Goal: Use online tool/utility: Utilize a website feature to perform a specific function

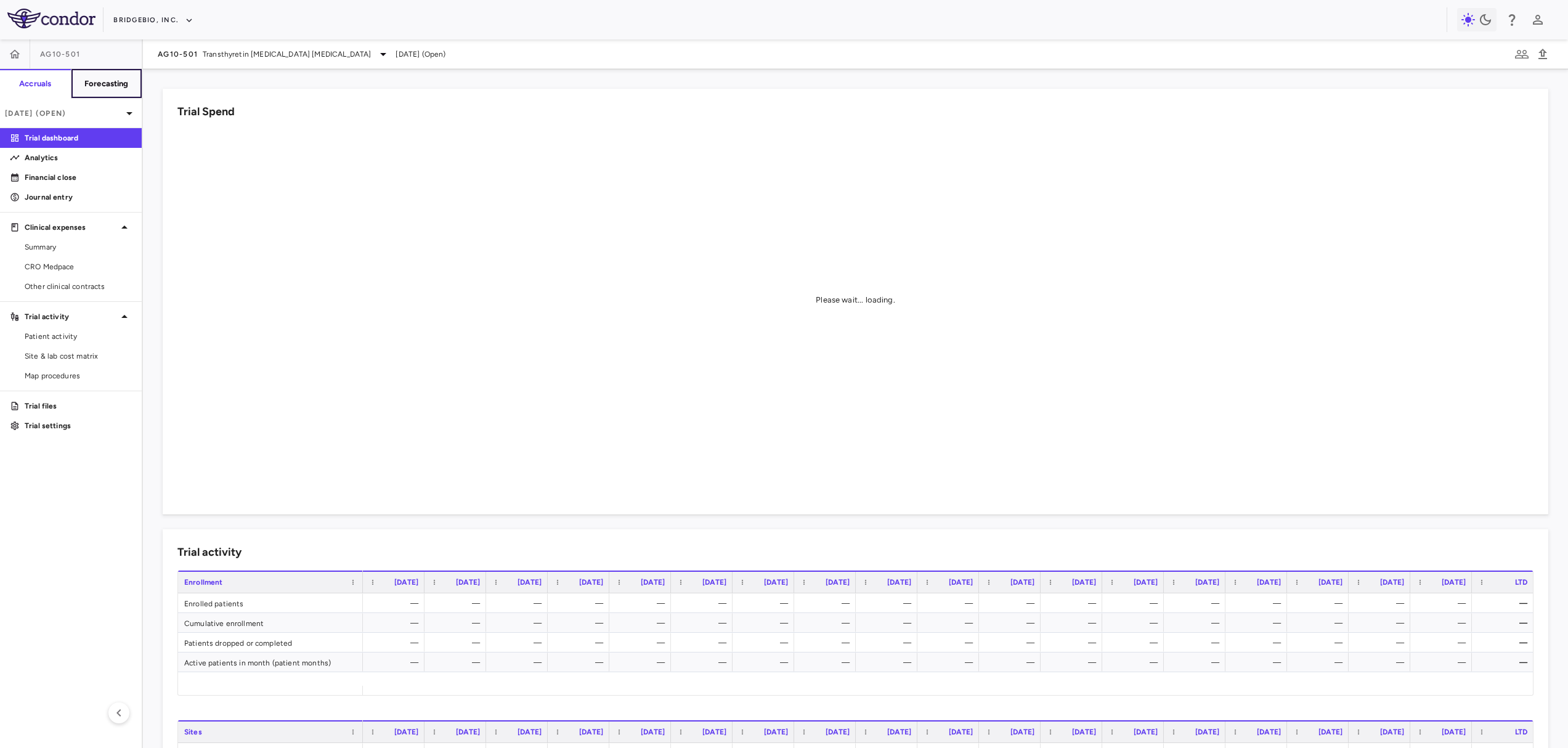
click at [124, 83] on h6 "Forecasting" at bounding box center [106, 83] width 44 height 11
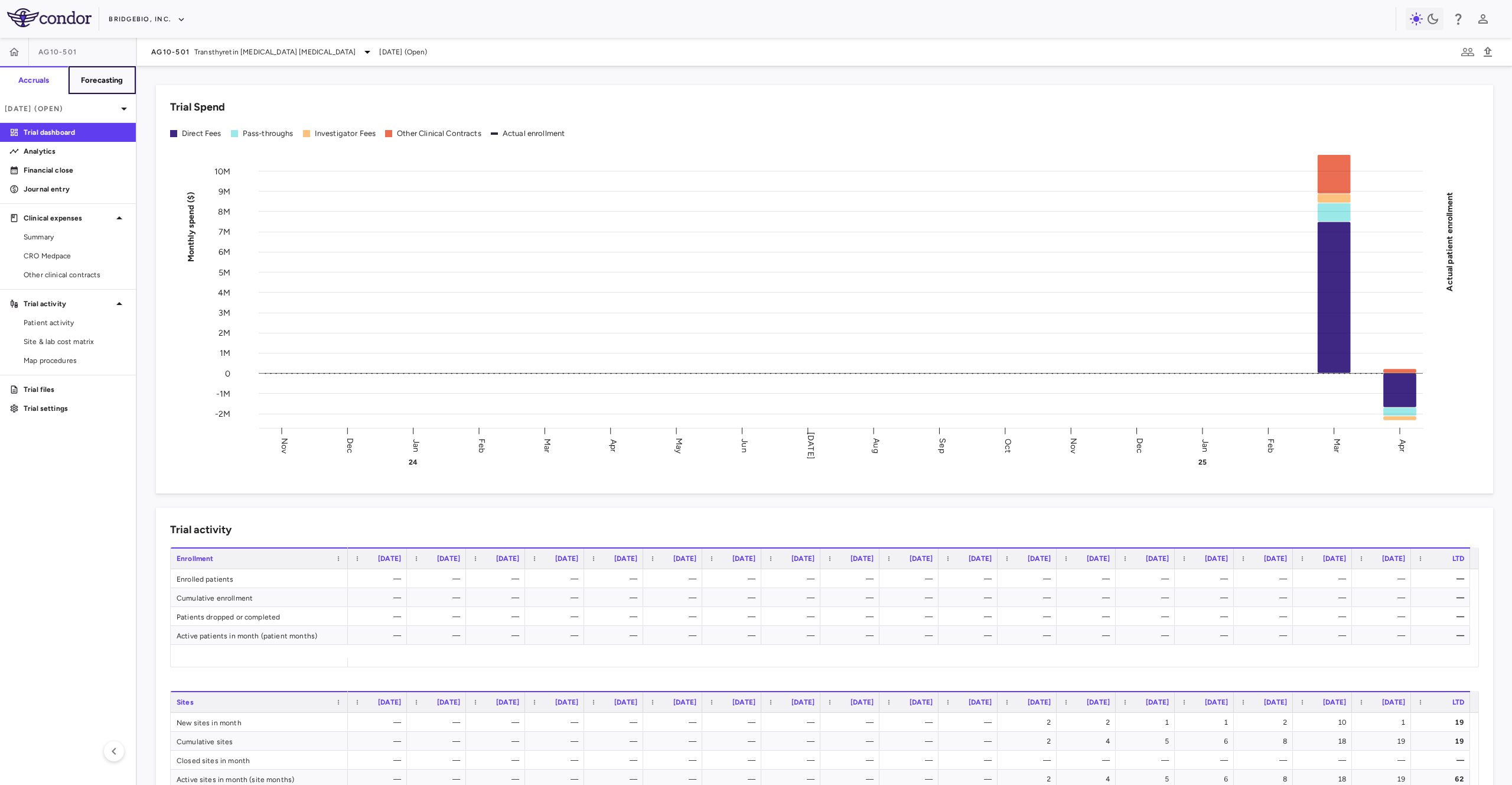
click at [108, 79] on h6 "Forecasting" at bounding box center [102, 80] width 43 height 10
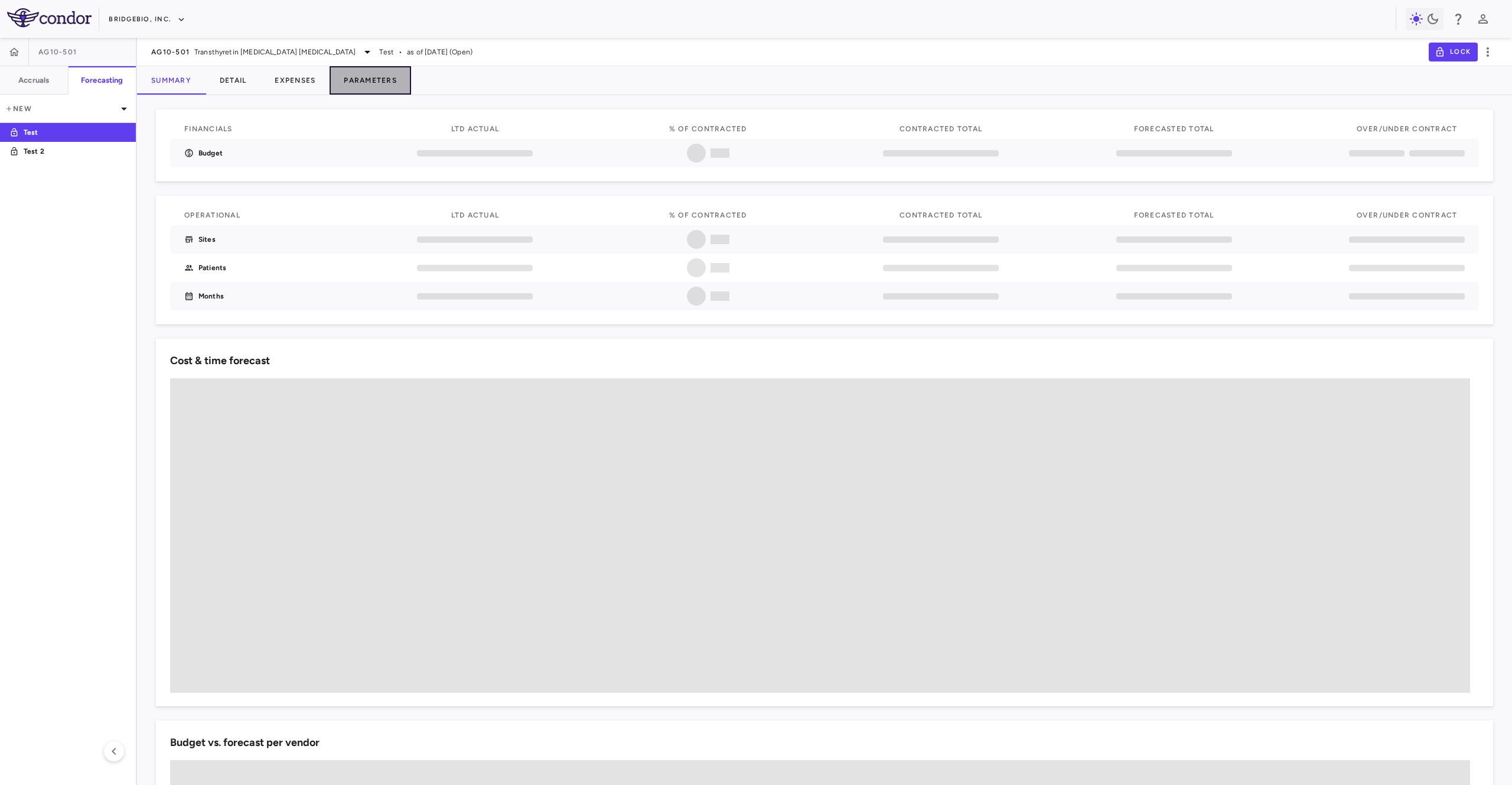
click at [359, 73] on button "Parameters" at bounding box center [370, 80] width 81 height 28
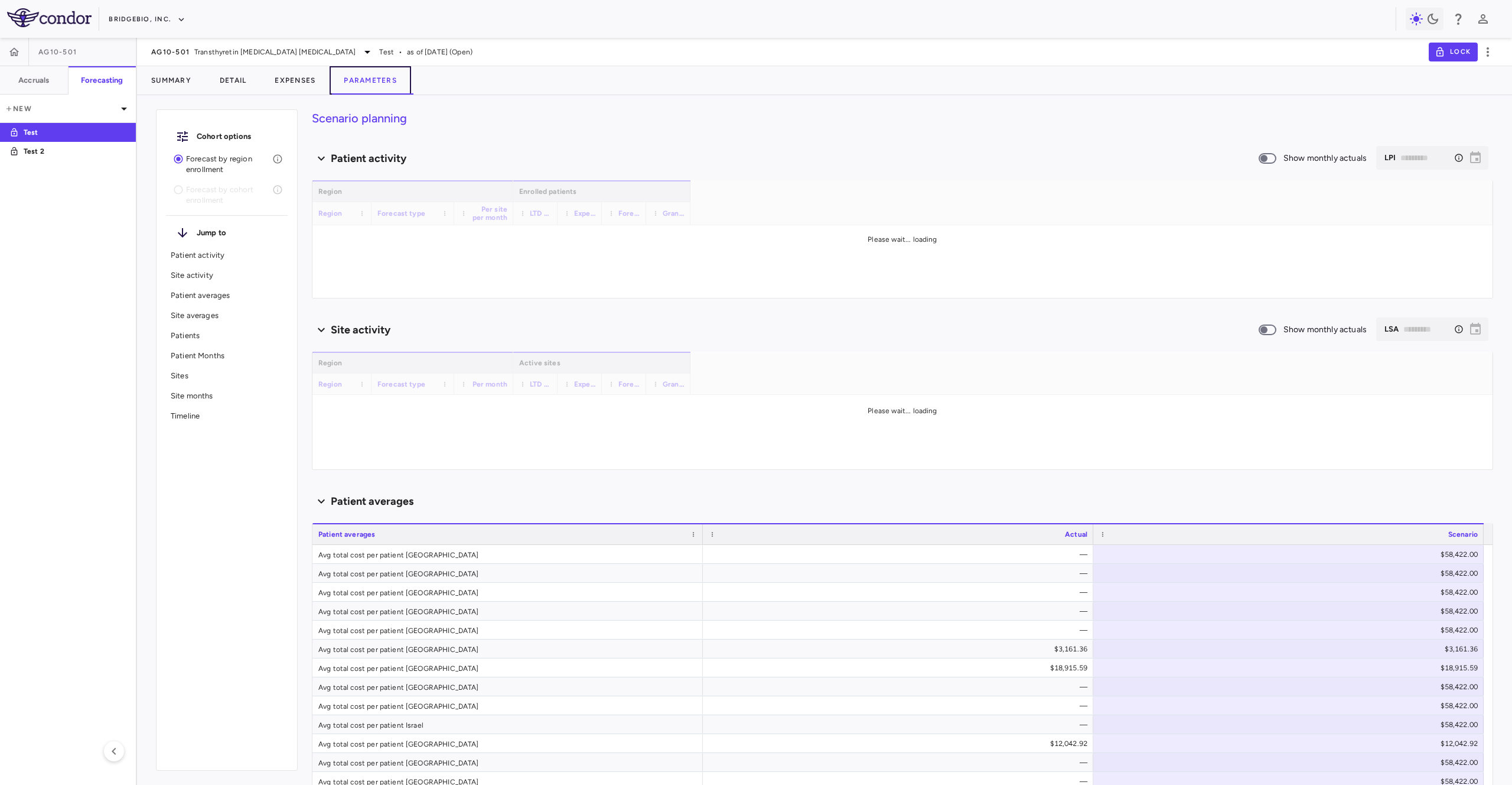
type input "********"
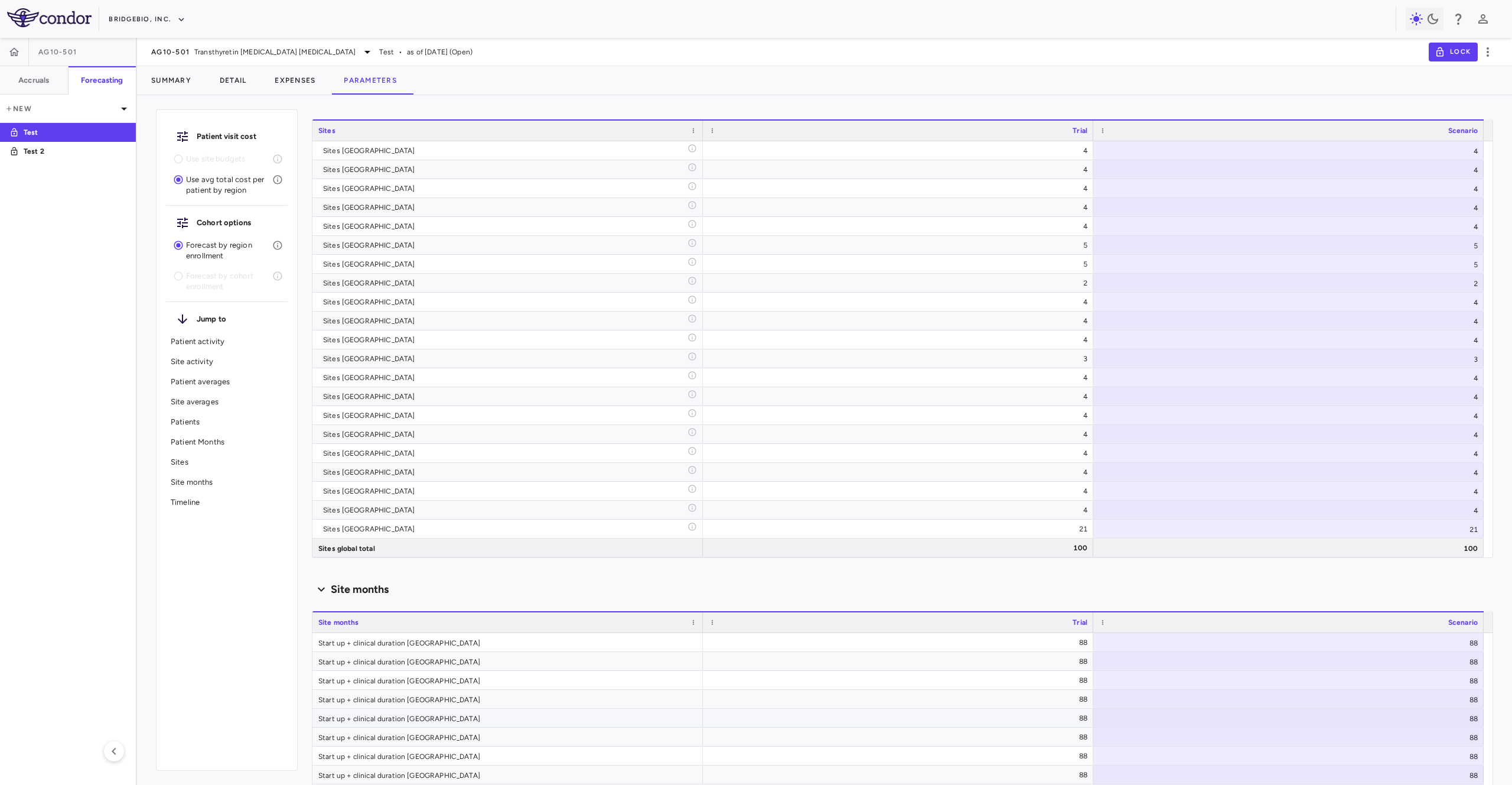
scroll to position [6564, 0]
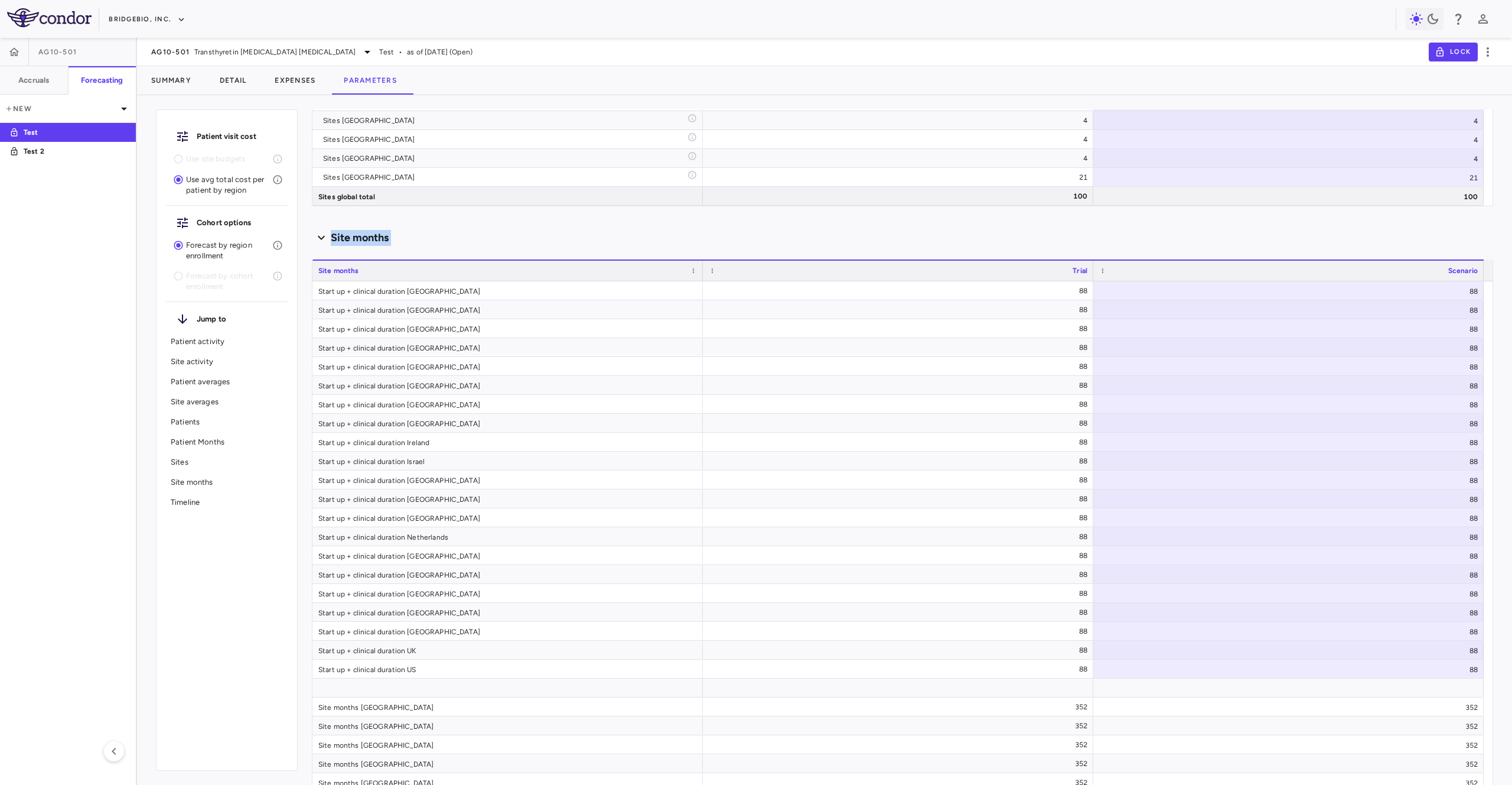
drag, startPoint x: 183, startPoint y: 193, endPoint x: 143, endPoint y: 186, distance: 40.6
drag, startPoint x: 180, startPoint y: 193, endPoint x: 144, endPoint y: 187, distance: 36.5
click at [144, 187] on div "To use site budgets, you must enter enrollment by cohort for accuracy" at bounding box center [227, 191] width 177 height 26
copy div "To use site budgets, you must enter enrollment by cohort for accuracy"
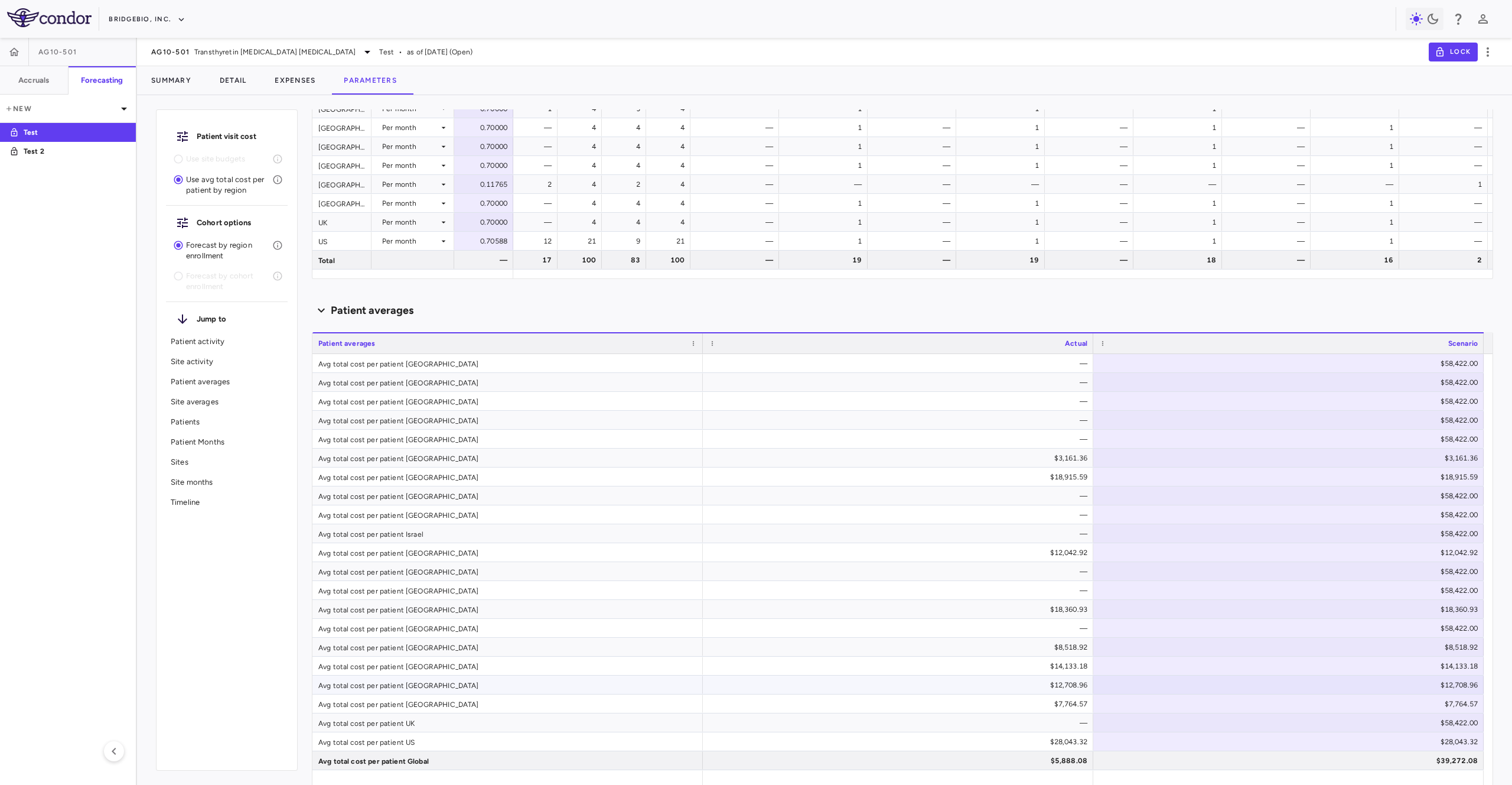
scroll to position [580, 0]
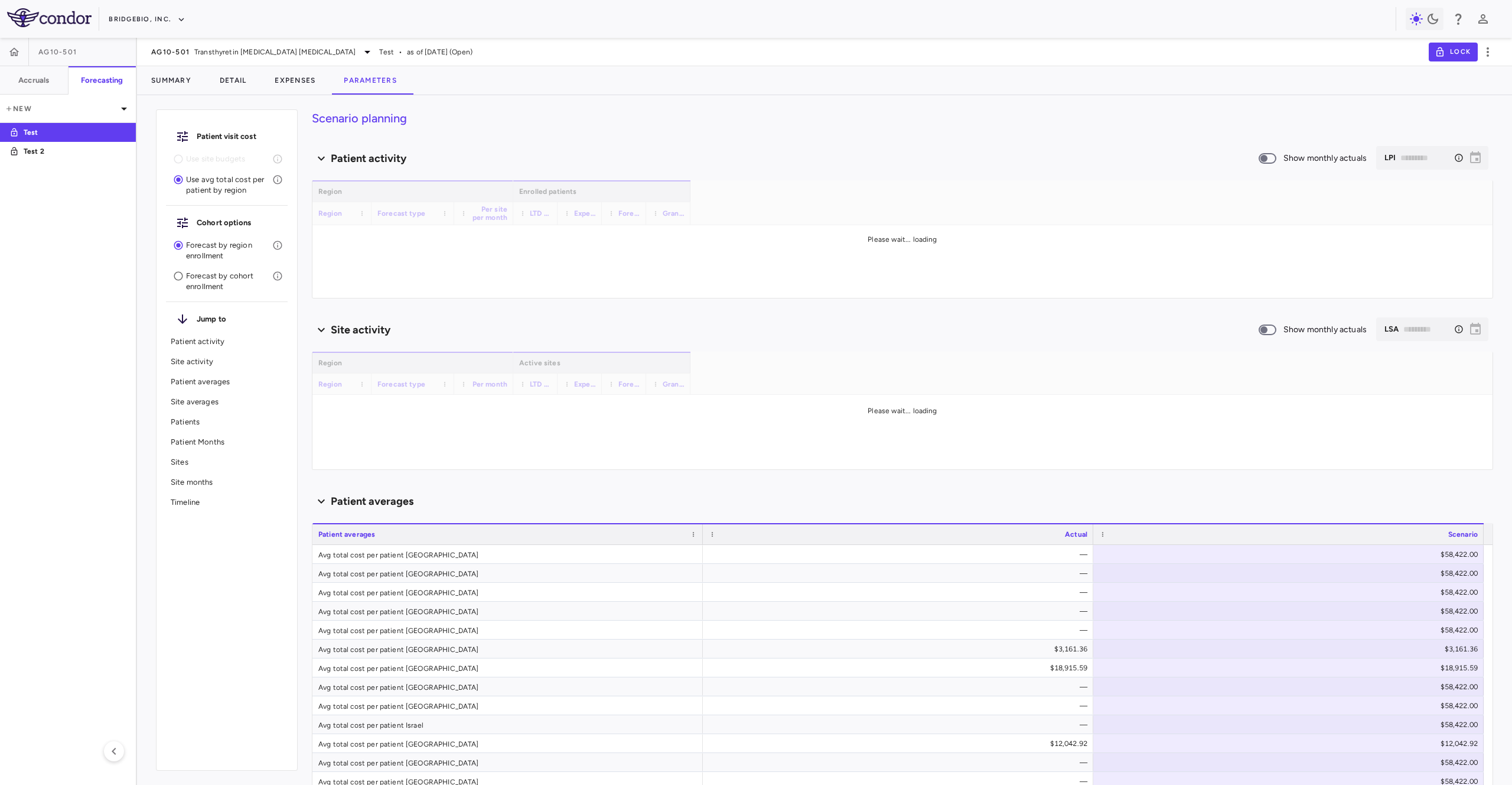
type input "********"
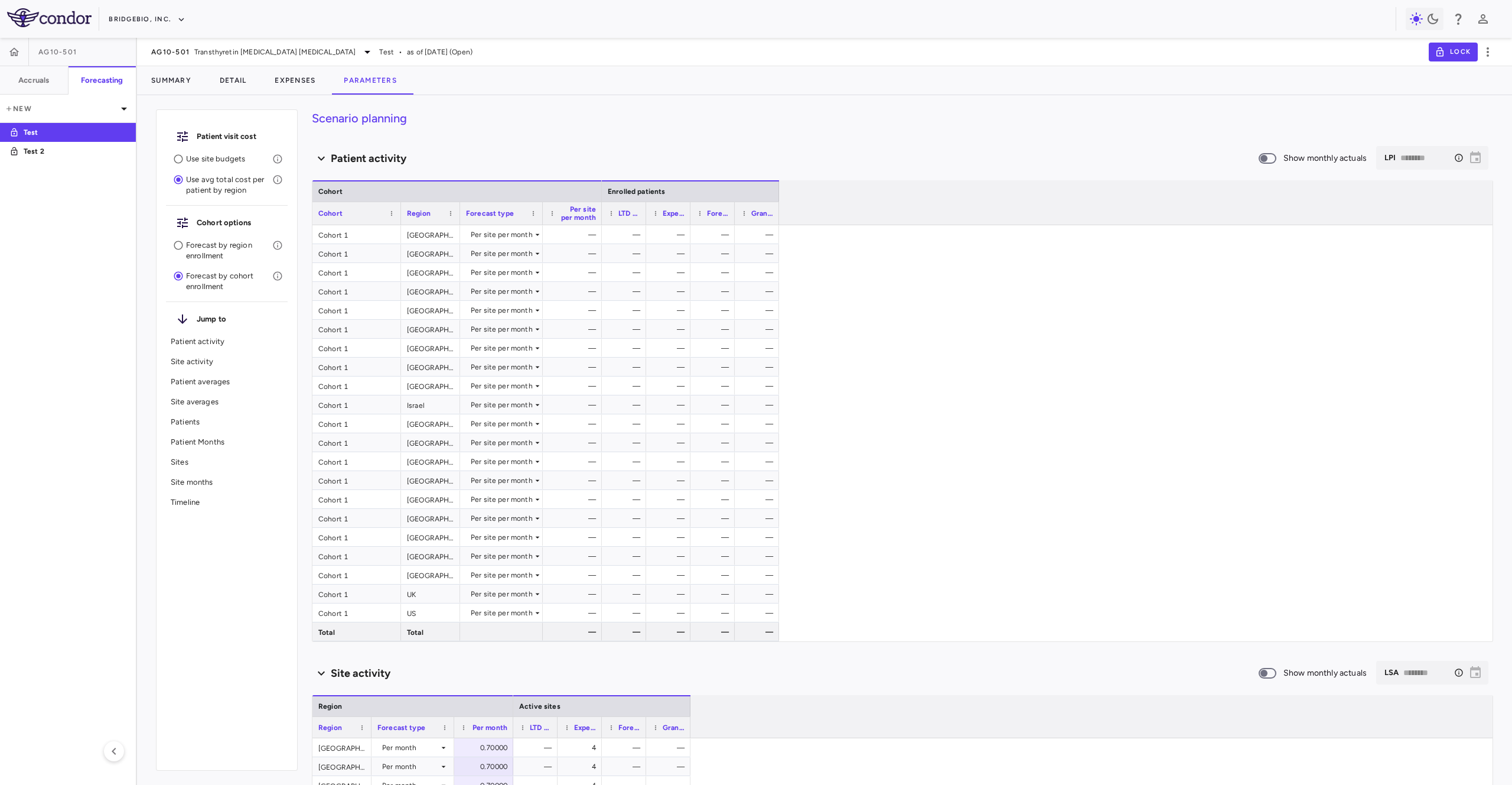
click at [282, 608] on div "Patient visit cost Use site budgets Use avg total cost per patient by region Co…" at bounding box center [227, 440] width 141 height 661
click at [208, 162] on p "Use site budgets" at bounding box center [228, 158] width 86 height 10
click at [224, 160] on p "Use site budgets" at bounding box center [228, 158] width 86 height 10
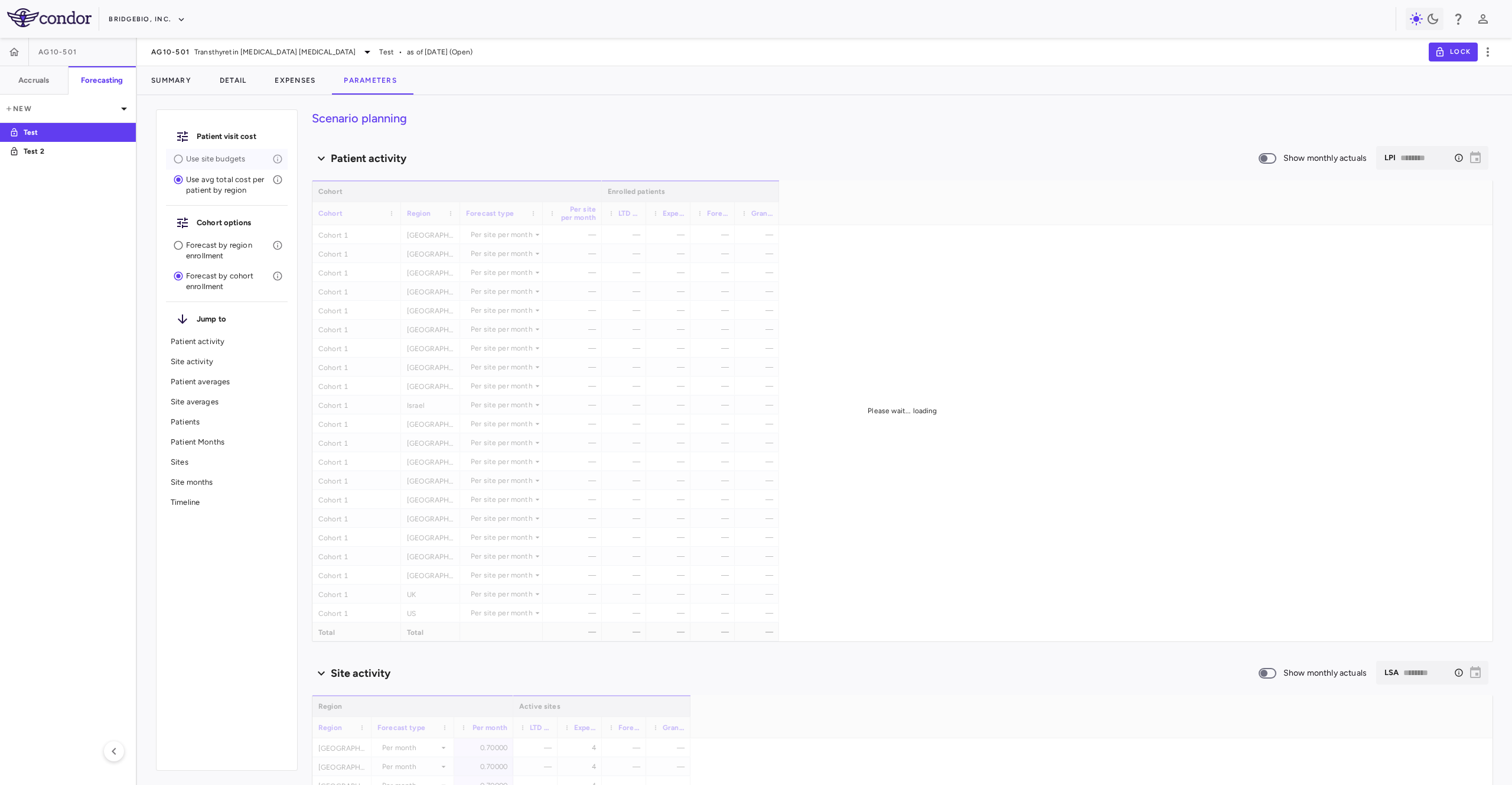
click at [222, 162] on p "Use site budgets" at bounding box center [228, 158] width 86 height 10
click at [217, 166] on div "Use site budgets" at bounding box center [226, 159] width 121 height 21
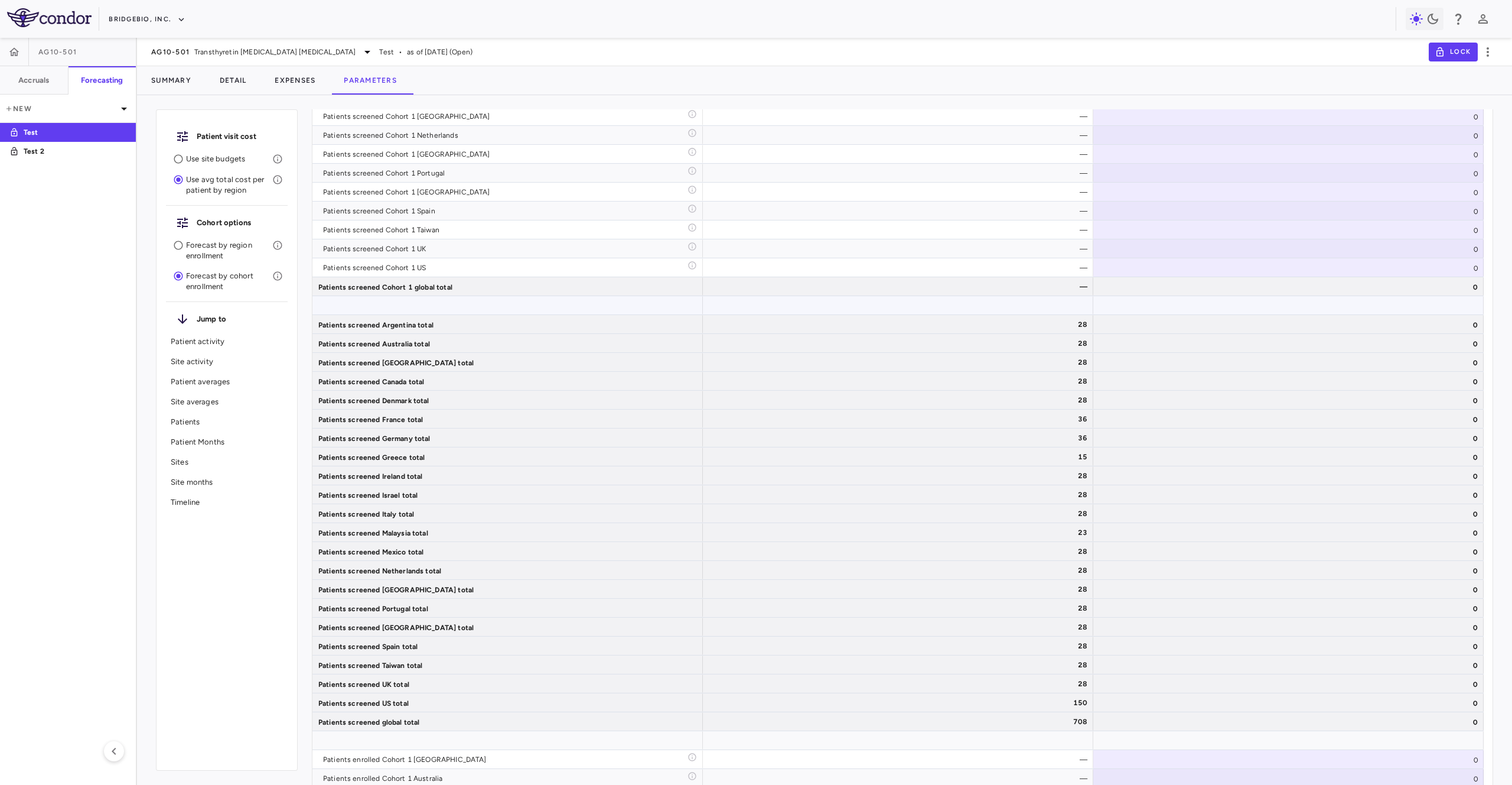
scroll to position [2569, 0]
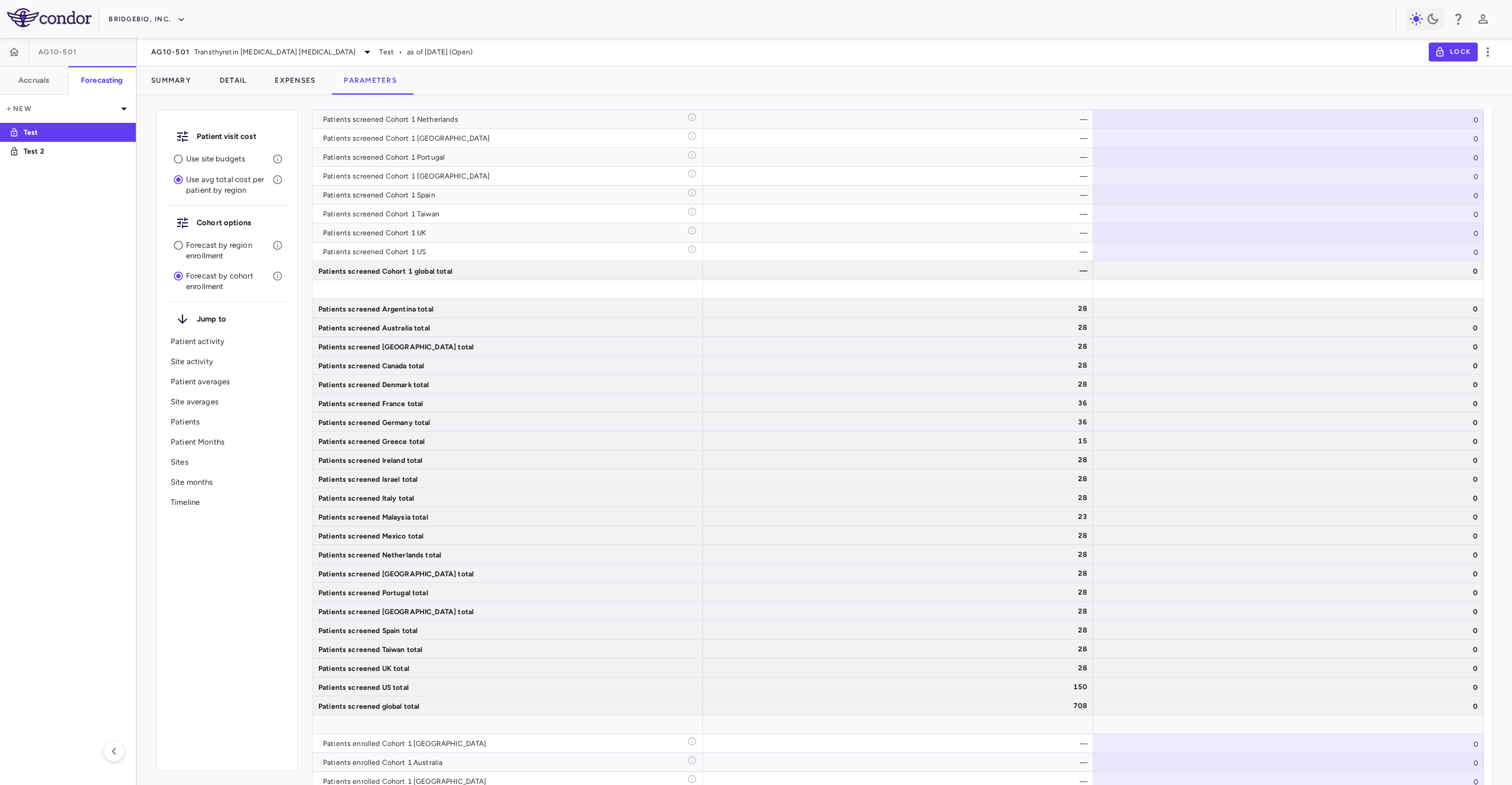
click at [199, 246] on p "Forecast by region enrollment" at bounding box center [228, 250] width 86 height 21
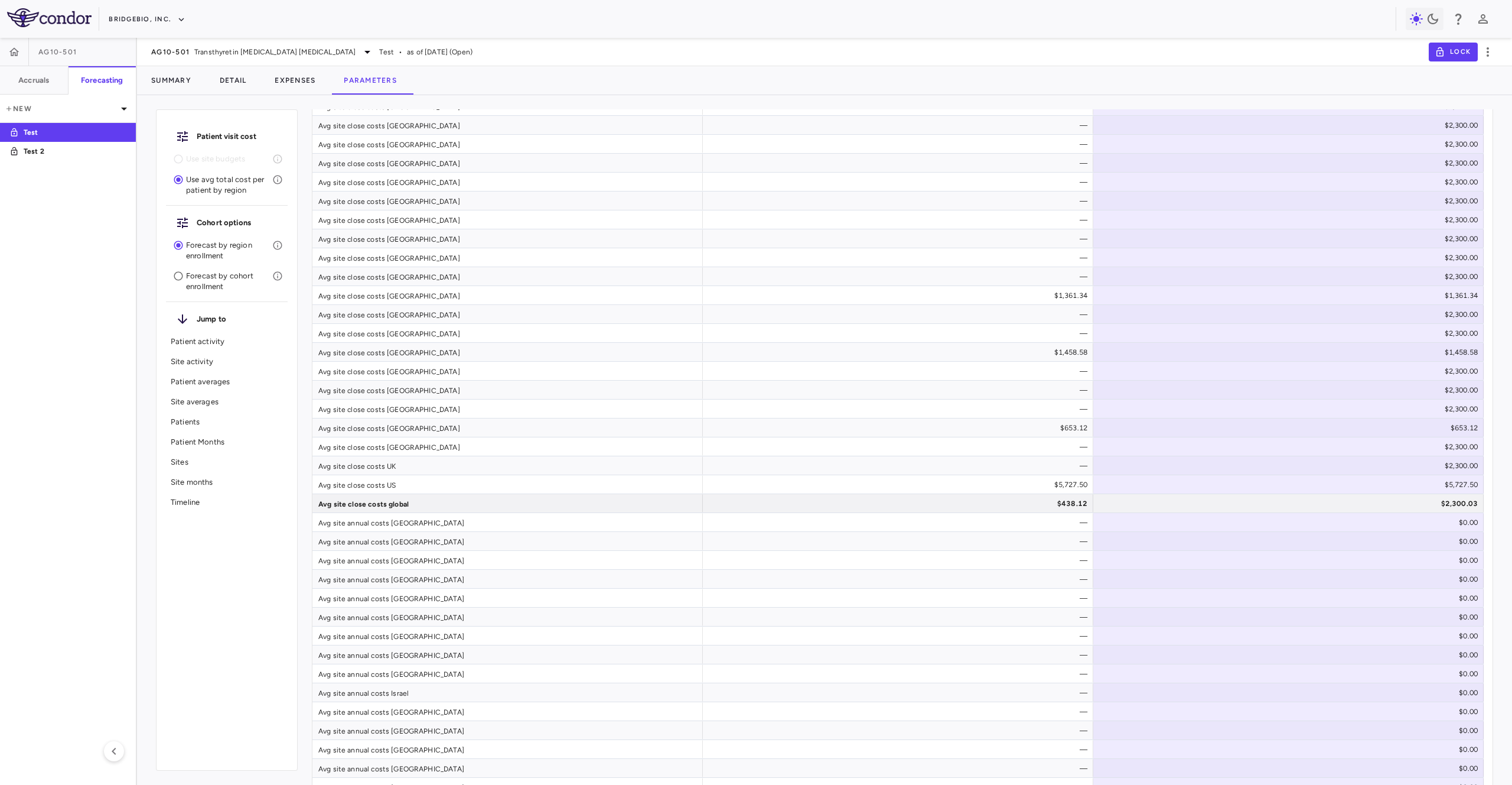
scroll to position [4579, 0]
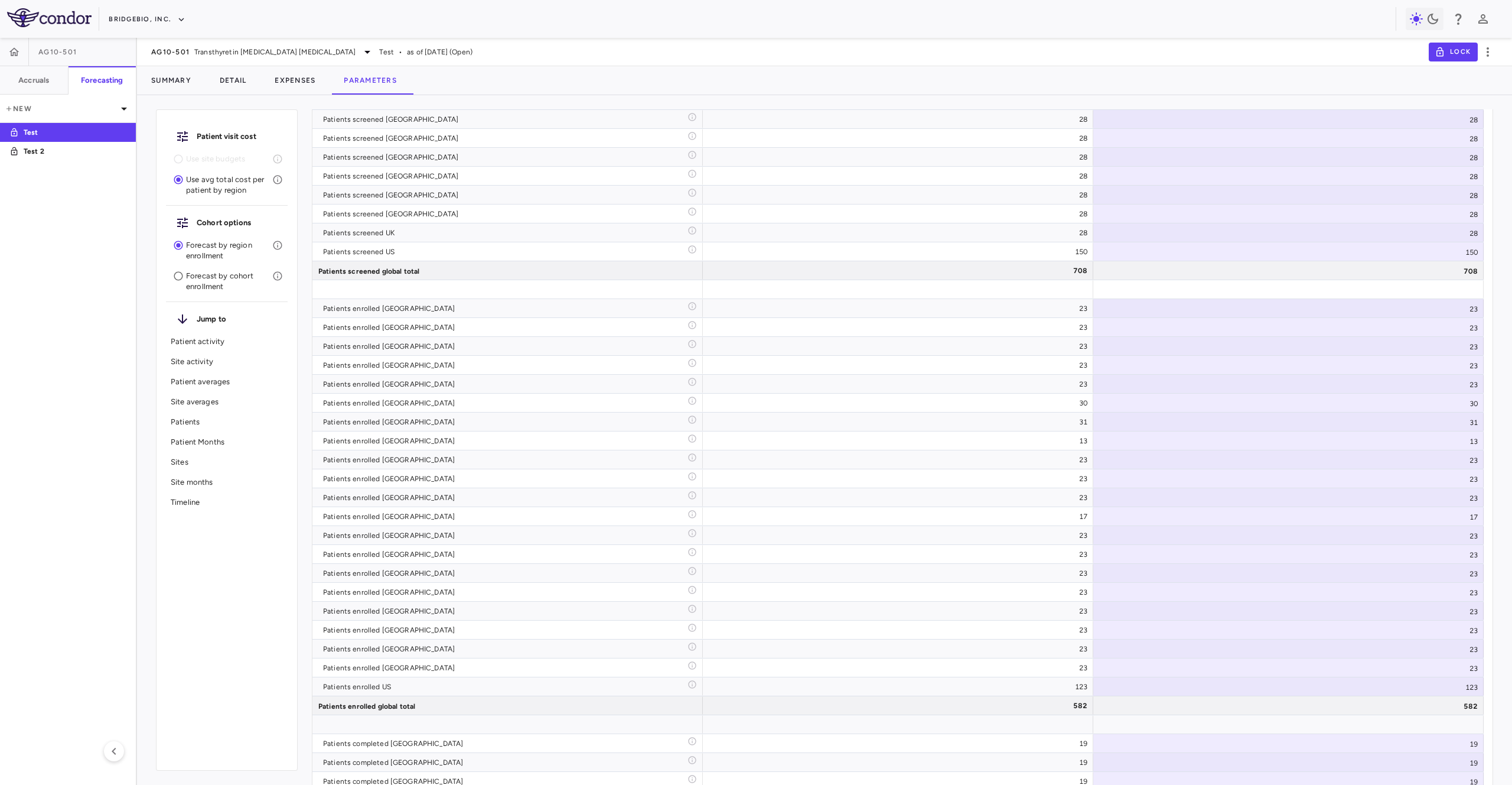
click at [215, 288] on p "Forecast by cohort enrollment" at bounding box center [228, 282] width 86 height 21
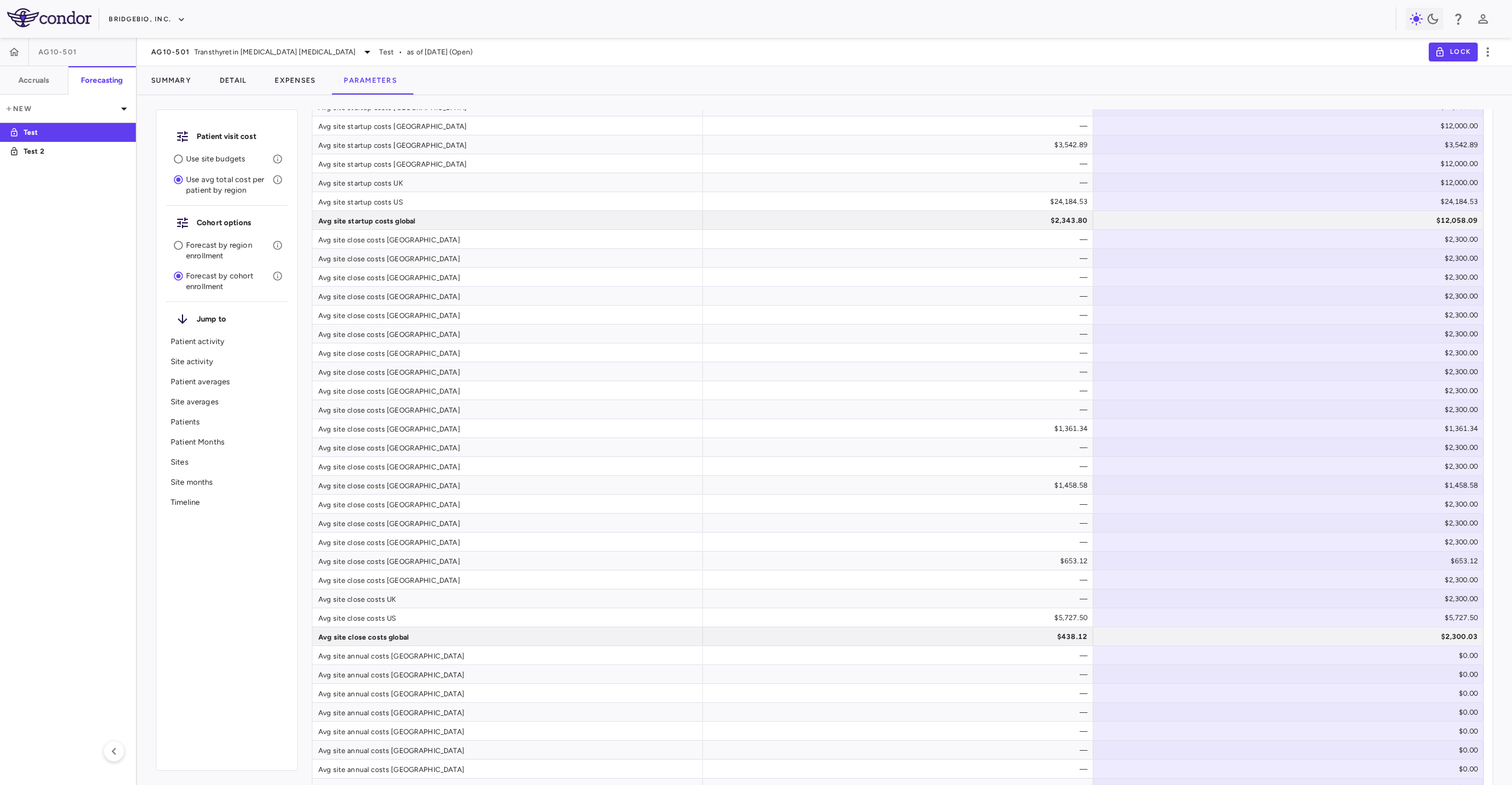
scroll to position [4055, 0]
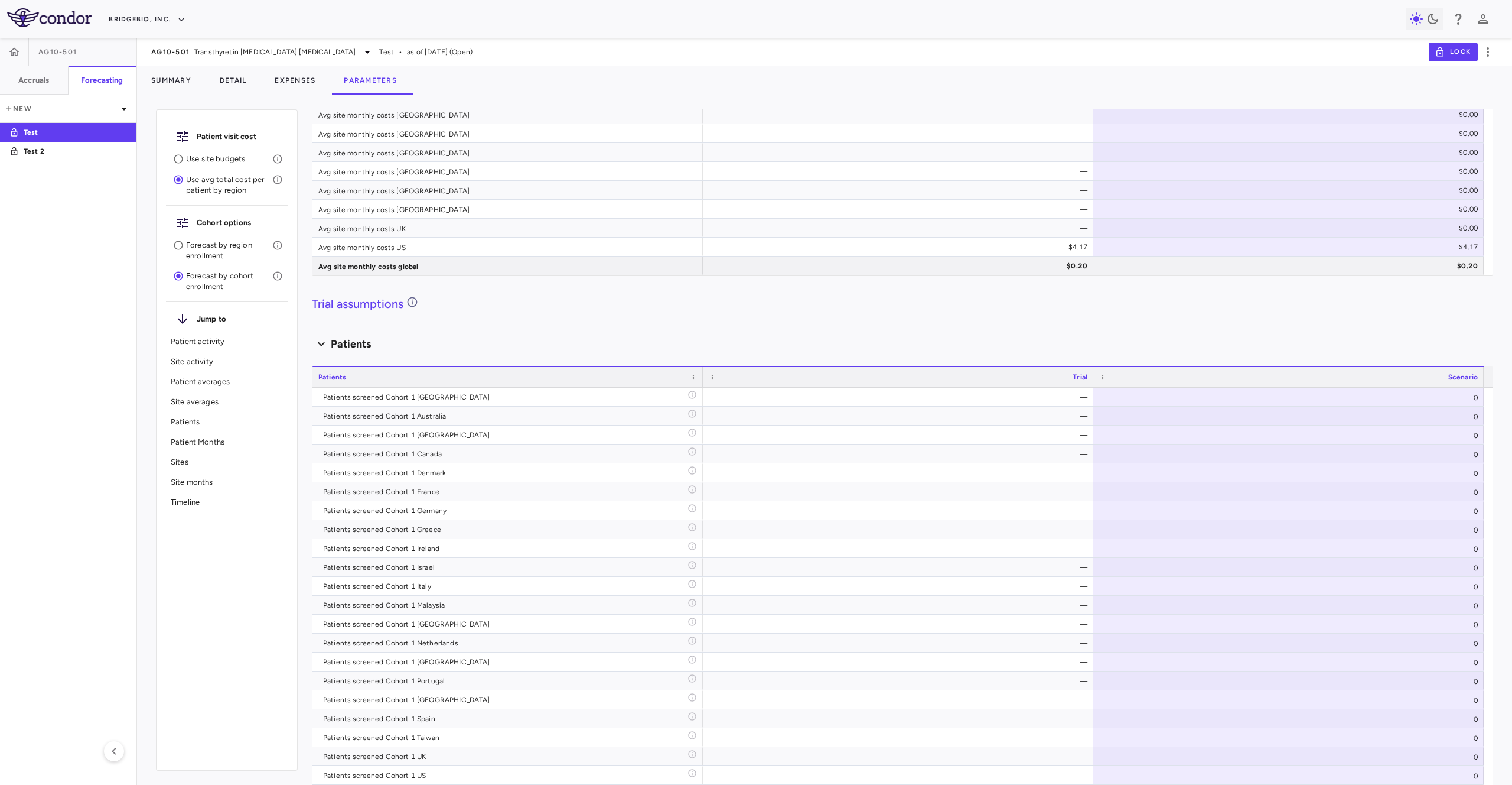
click at [226, 251] on p "Forecast by region enrollment" at bounding box center [228, 250] width 86 height 21
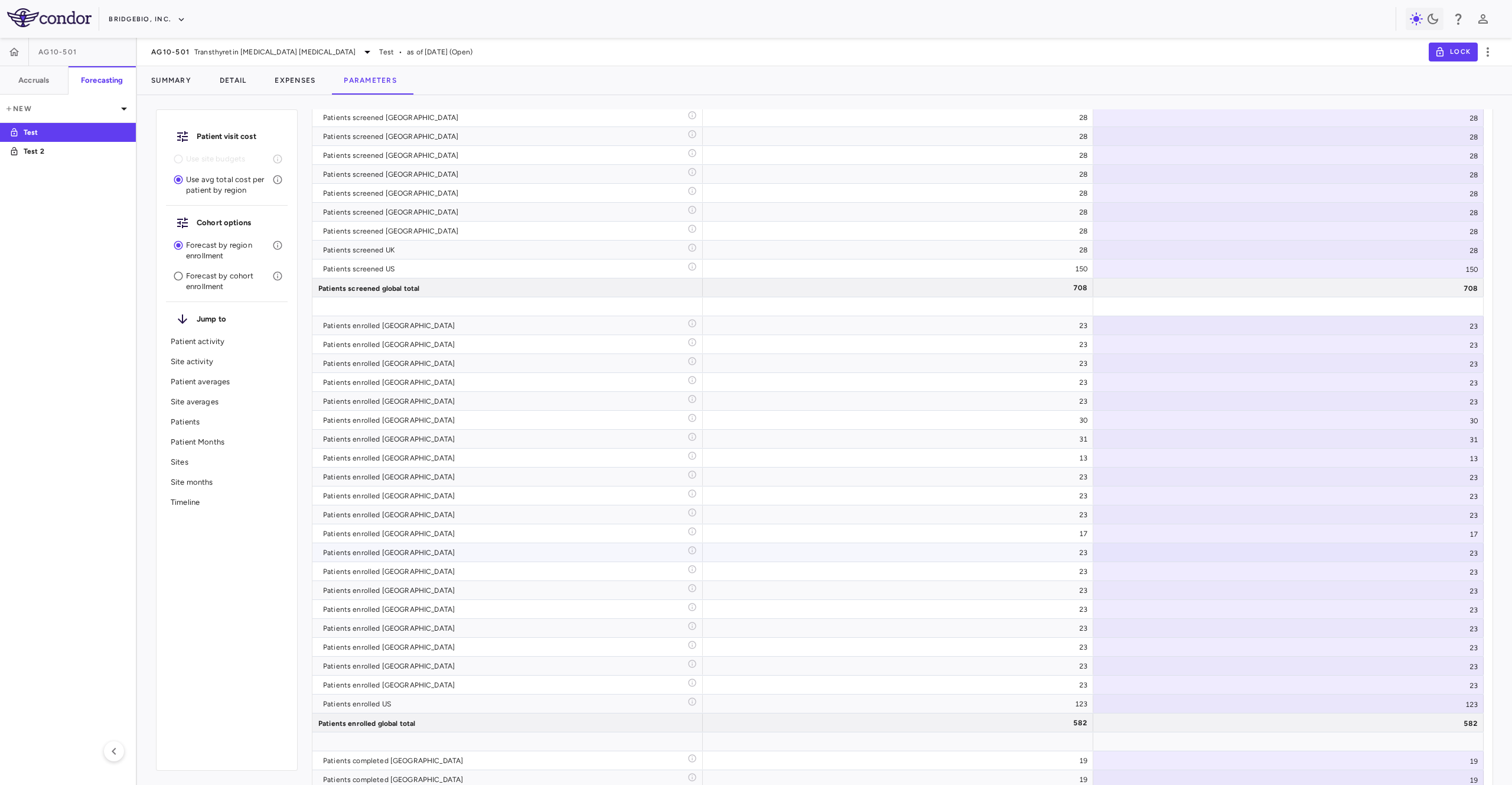
scroll to position [4727, 0]
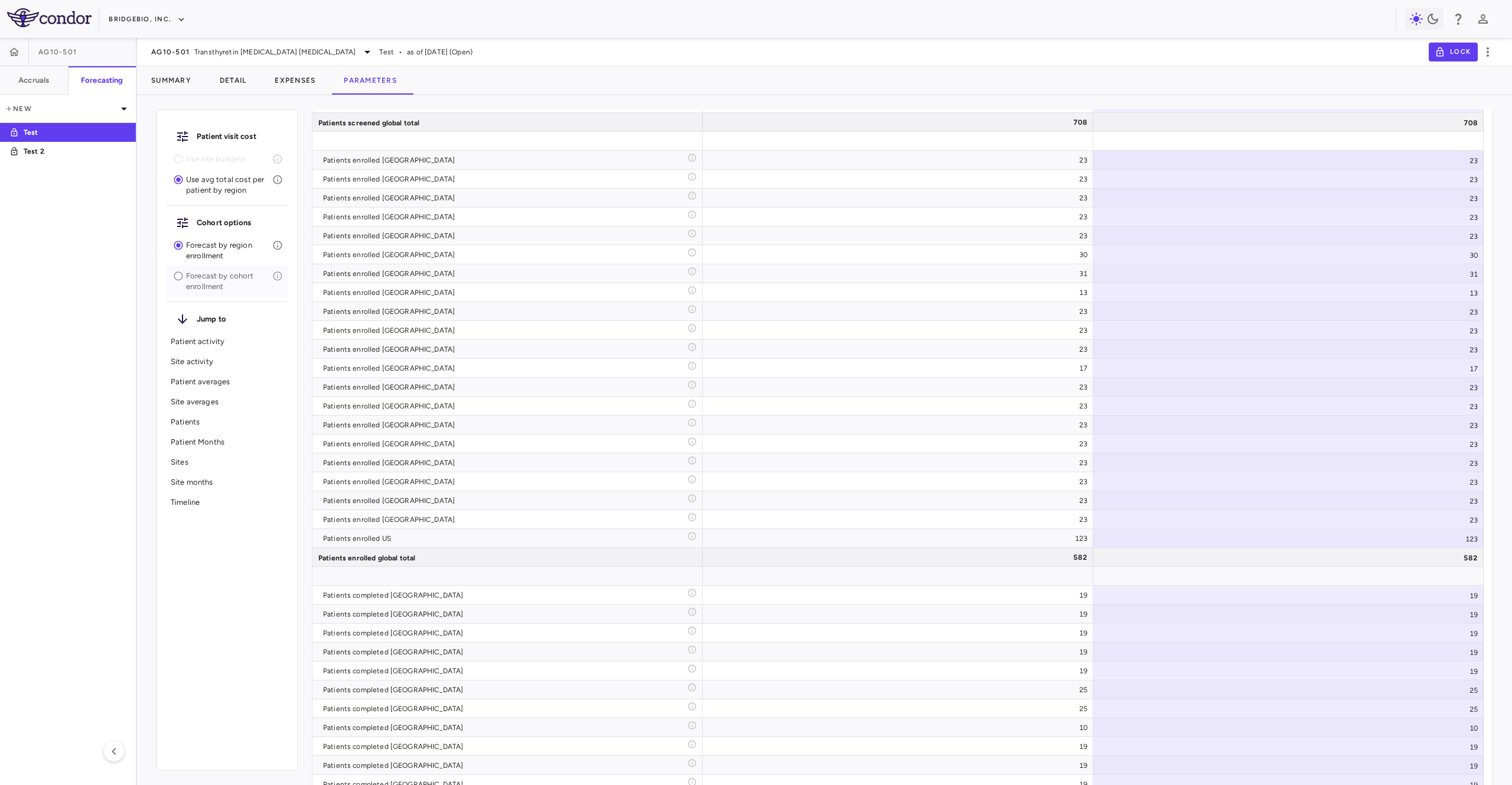
drag, startPoint x: 195, startPoint y: 283, endPoint x: 227, endPoint y: 290, distance: 32.8
click at [195, 284] on p "Forecast by cohort enrollment" at bounding box center [228, 282] width 86 height 21
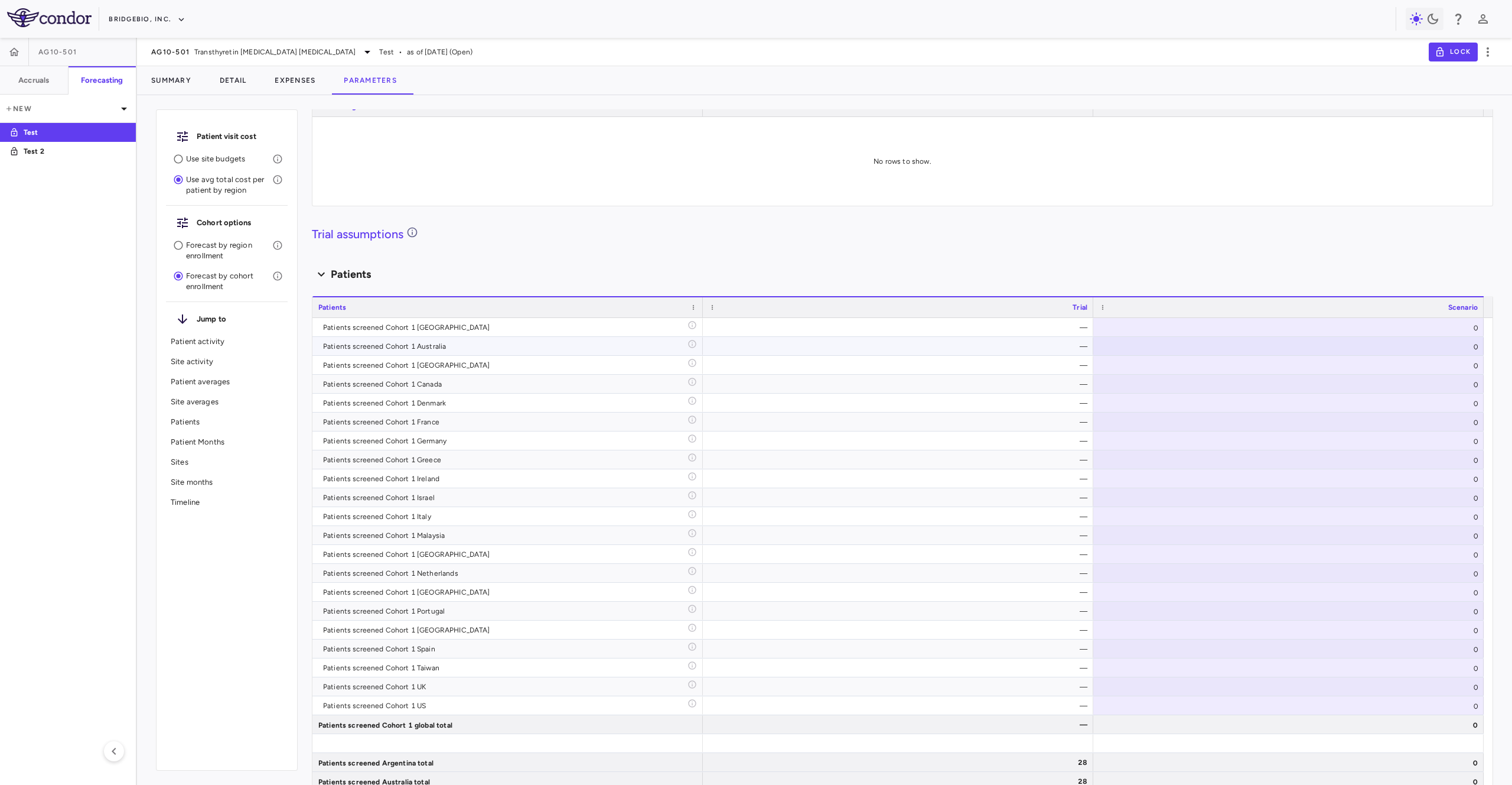
scroll to position [2064, 0]
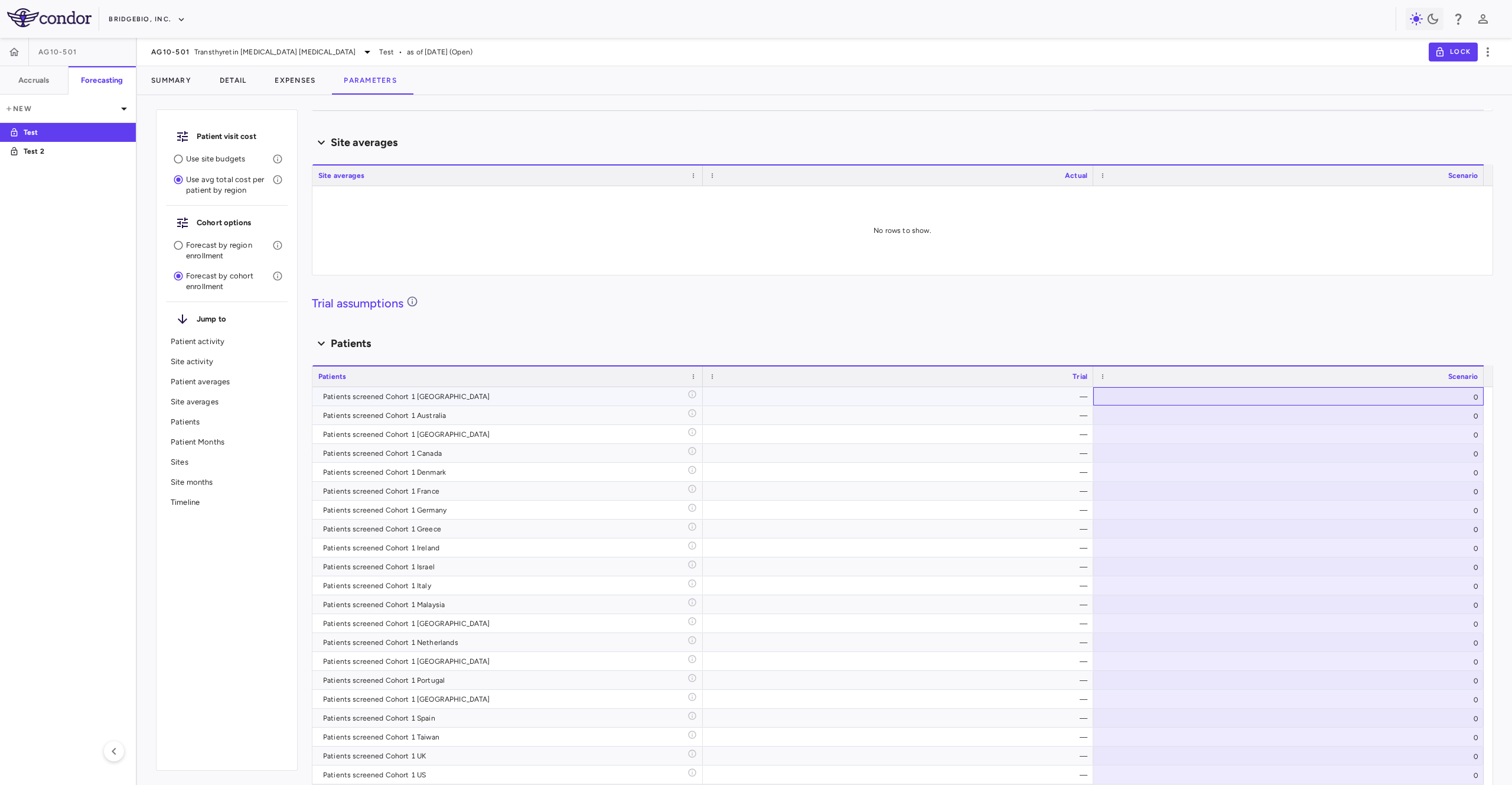
click at [1383, 397] on div "0" at bounding box center [1289, 396] width 391 height 18
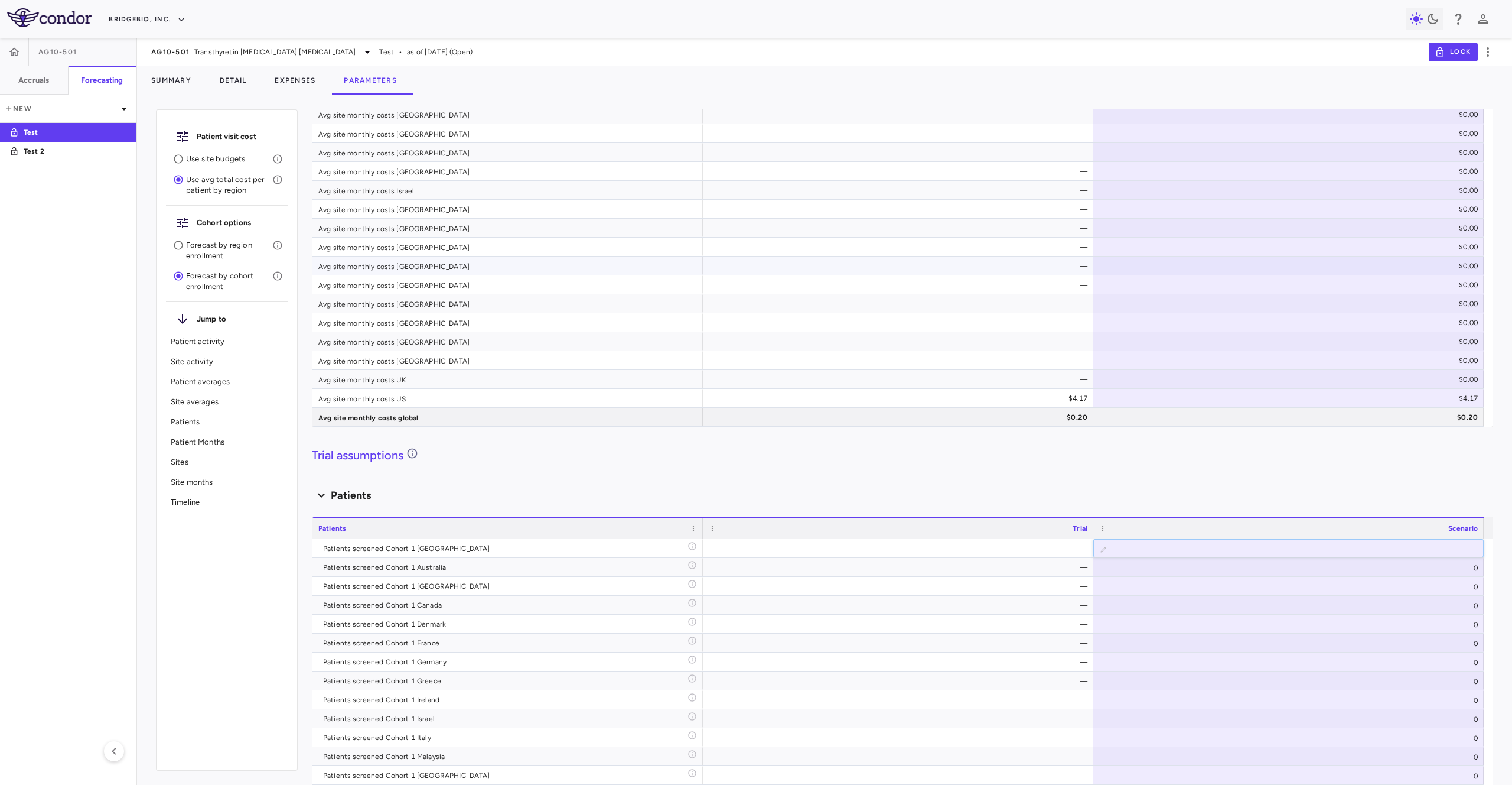
scroll to position [4038, 0]
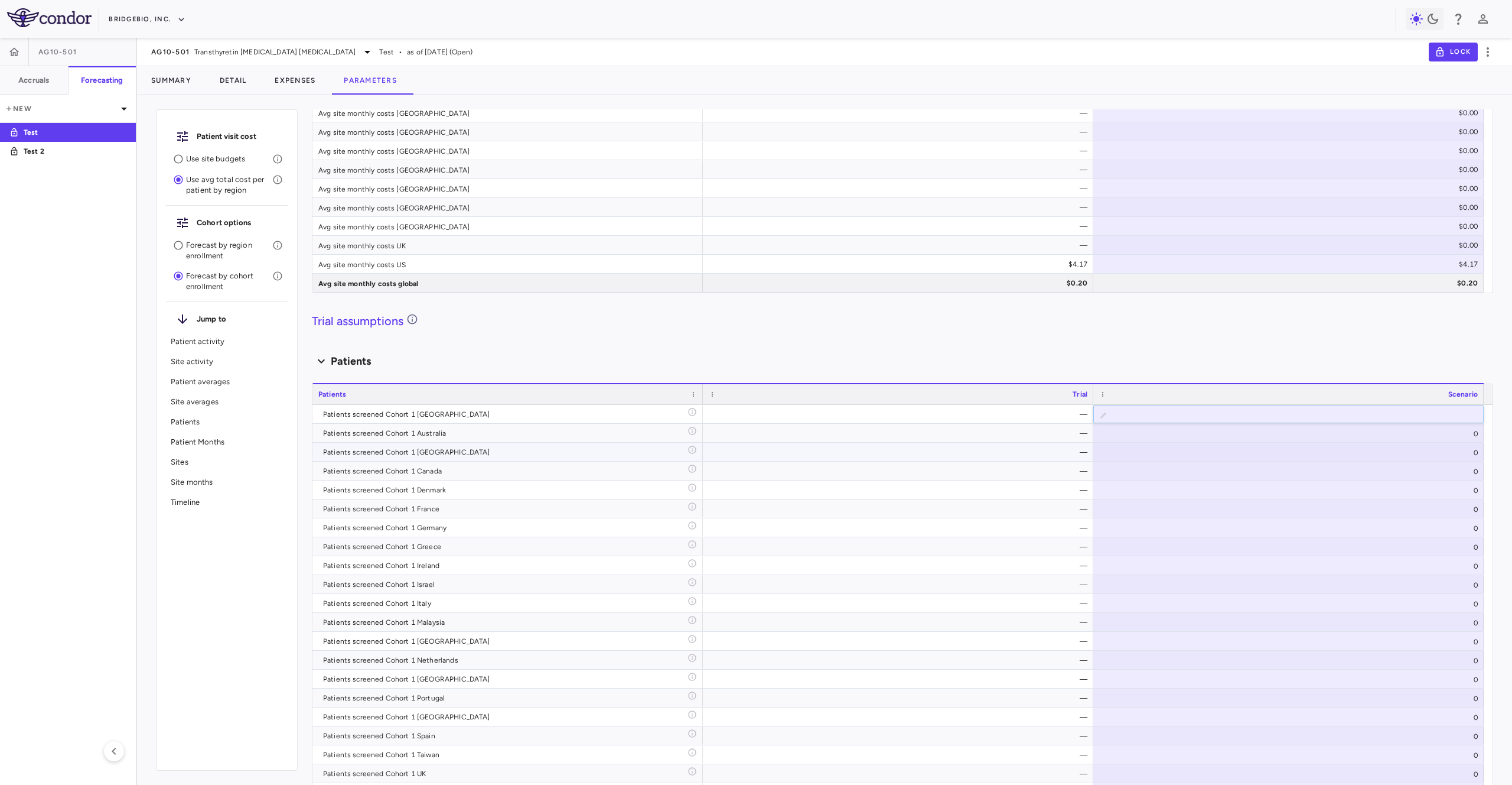
type input "**"
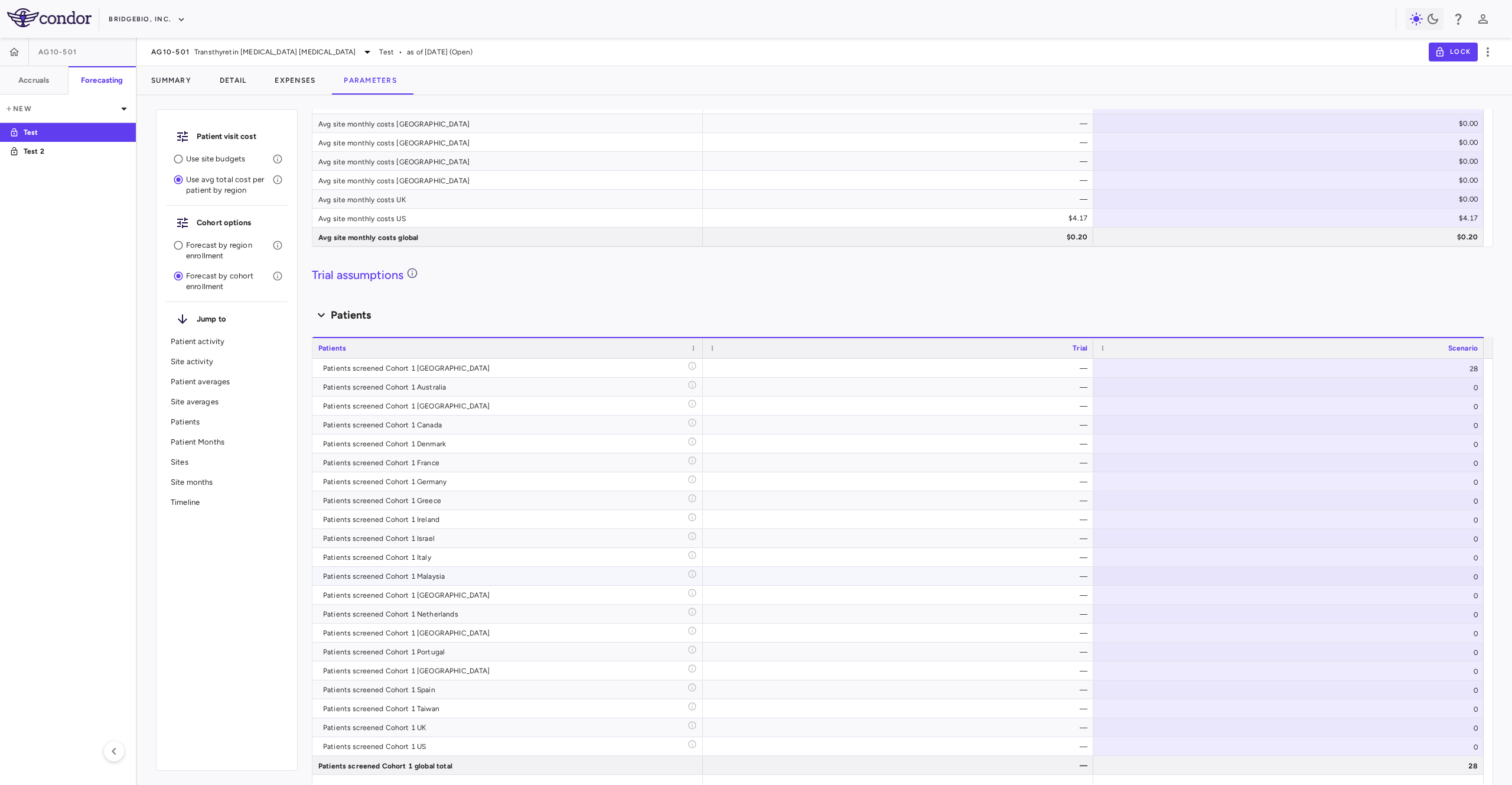
scroll to position [4059, 0]
